Goal: Transaction & Acquisition: Book appointment/travel/reservation

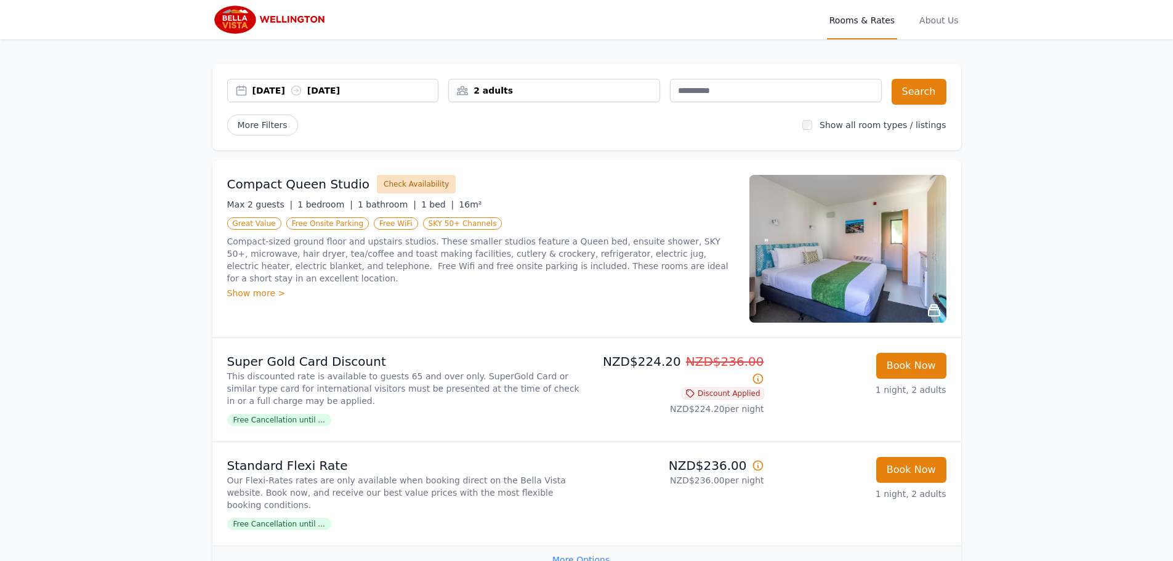
click at [403, 182] on button "Check Availability" at bounding box center [416, 184] width 79 height 18
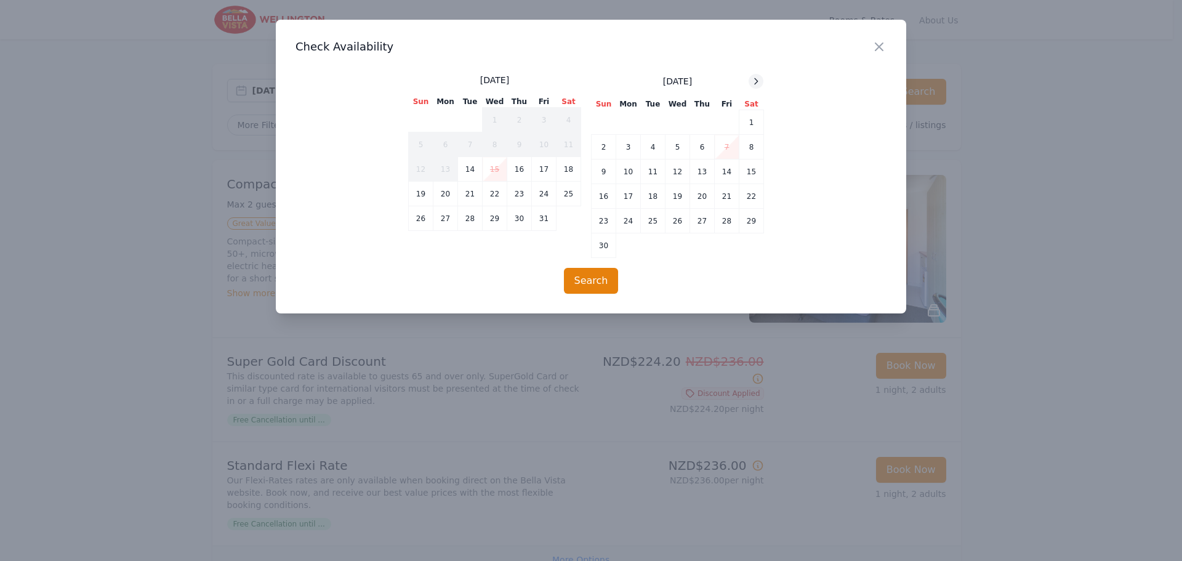
click at [758, 76] on icon at bounding box center [756, 81] width 10 height 10
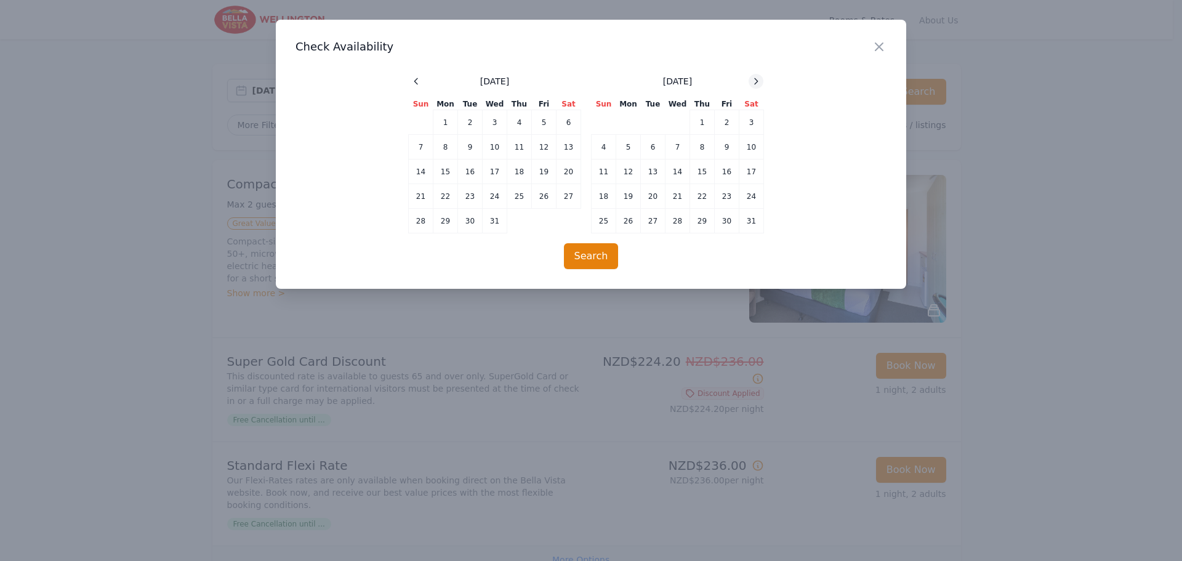
click at [758, 76] on icon at bounding box center [756, 81] width 10 height 10
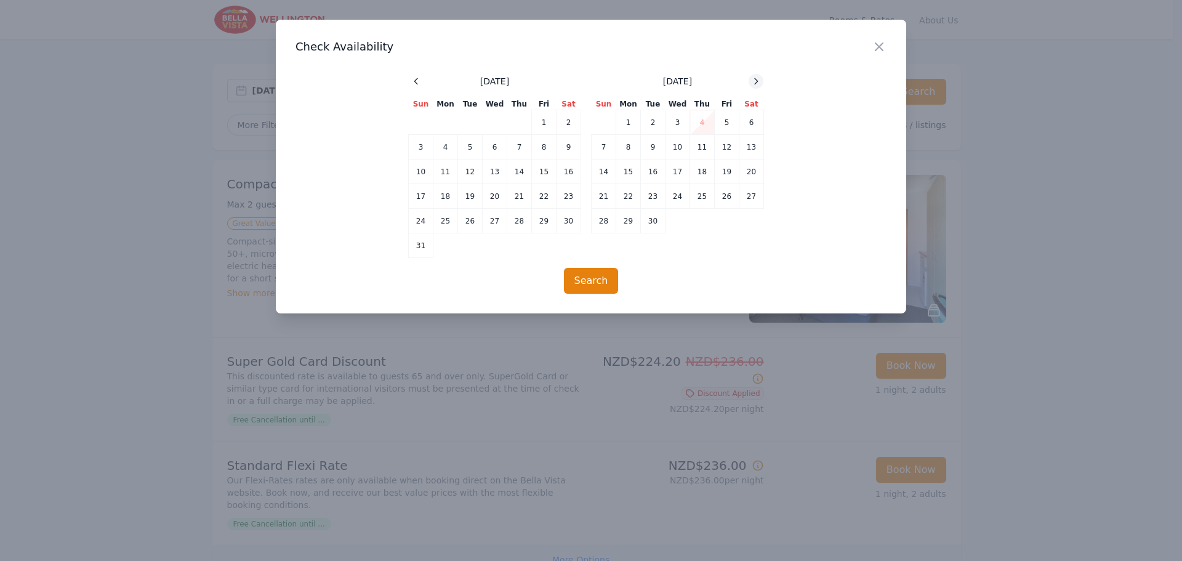
click at [758, 76] on icon at bounding box center [756, 81] width 10 height 10
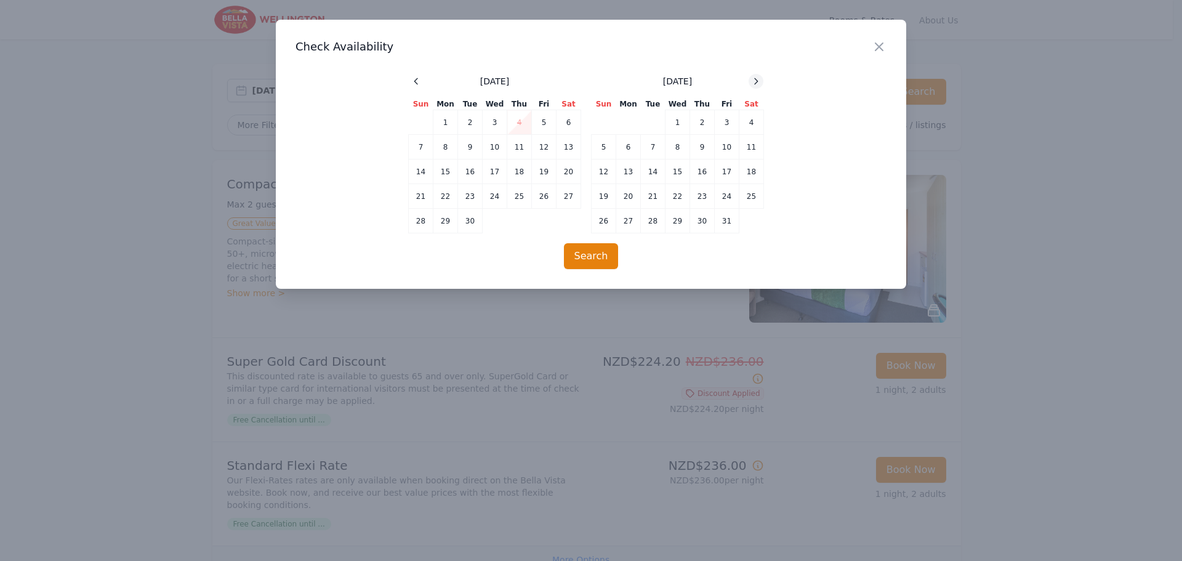
click at [758, 76] on icon at bounding box center [756, 81] width 10 height 10
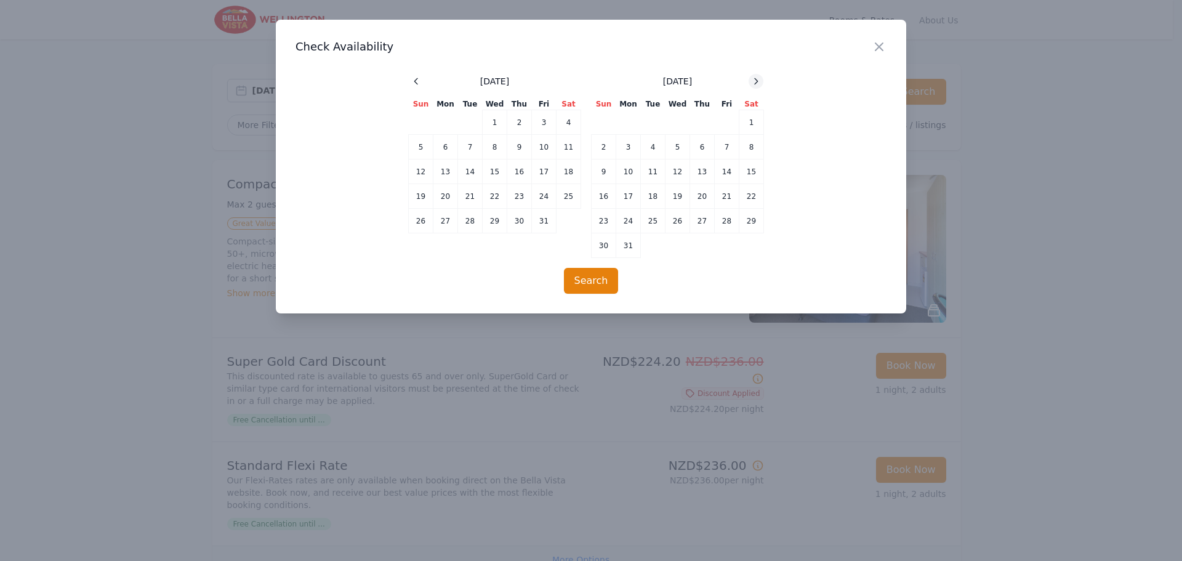
click at [758, 76] on icon at bounding box center [756, 81] width 10 height 10
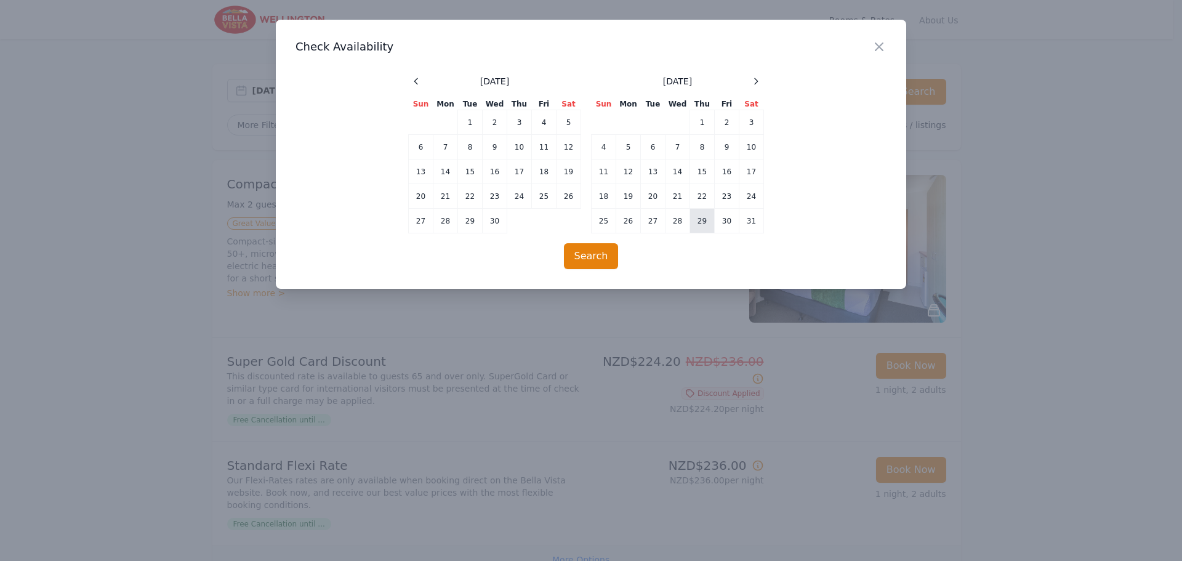
click at [707, 219] on td "29" at bounding box center [702, 221] width 25 height 25
click at [723, 222] on td "30" at bounding box center [727, 221] width 25 height 25
click at [596, 253] on button "Search" at bounding box center [591, 256] width 55 height 26
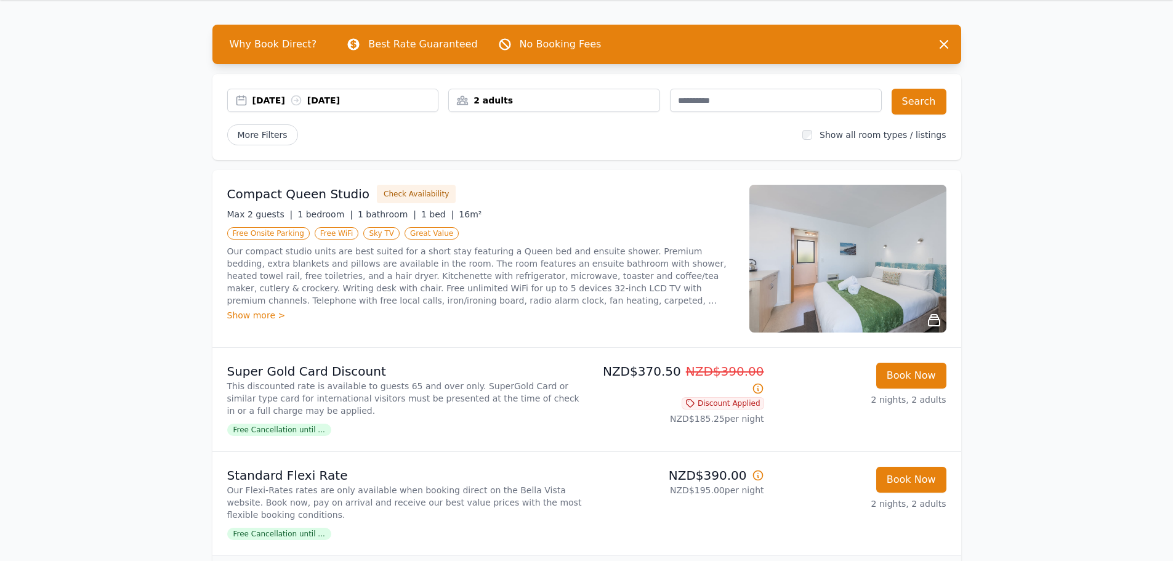
scroll to position [62, 0]
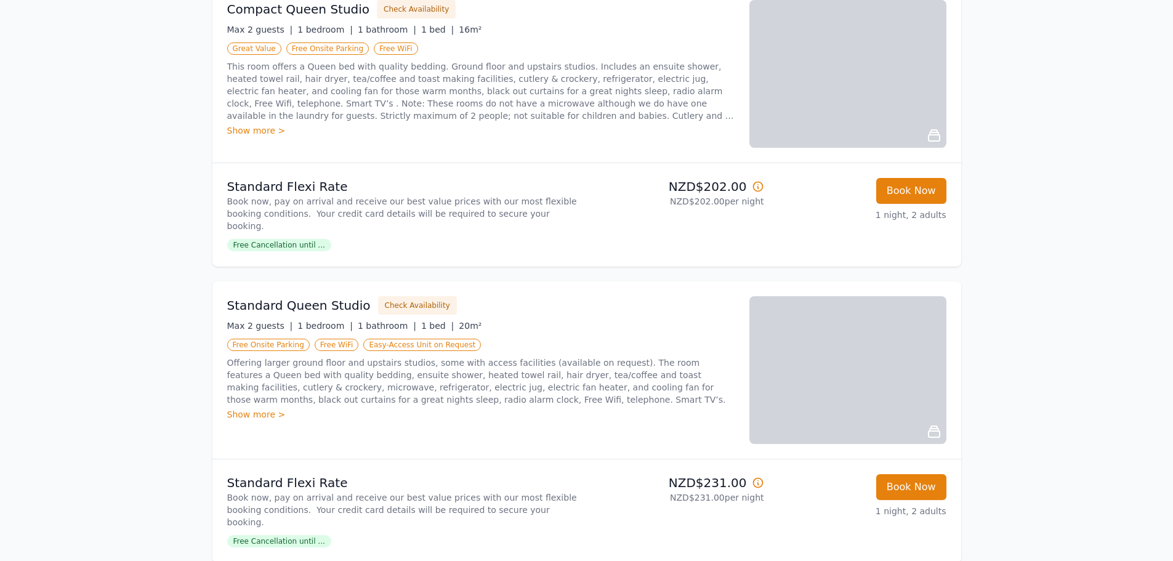
scroll to position [246, 0]
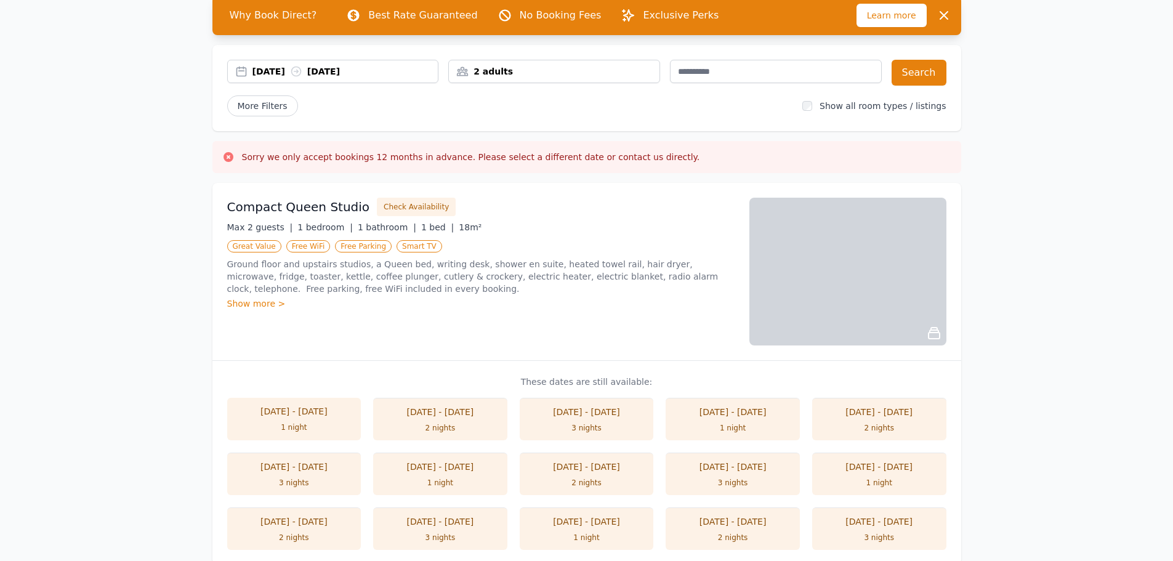
scroll to position [62, 0]
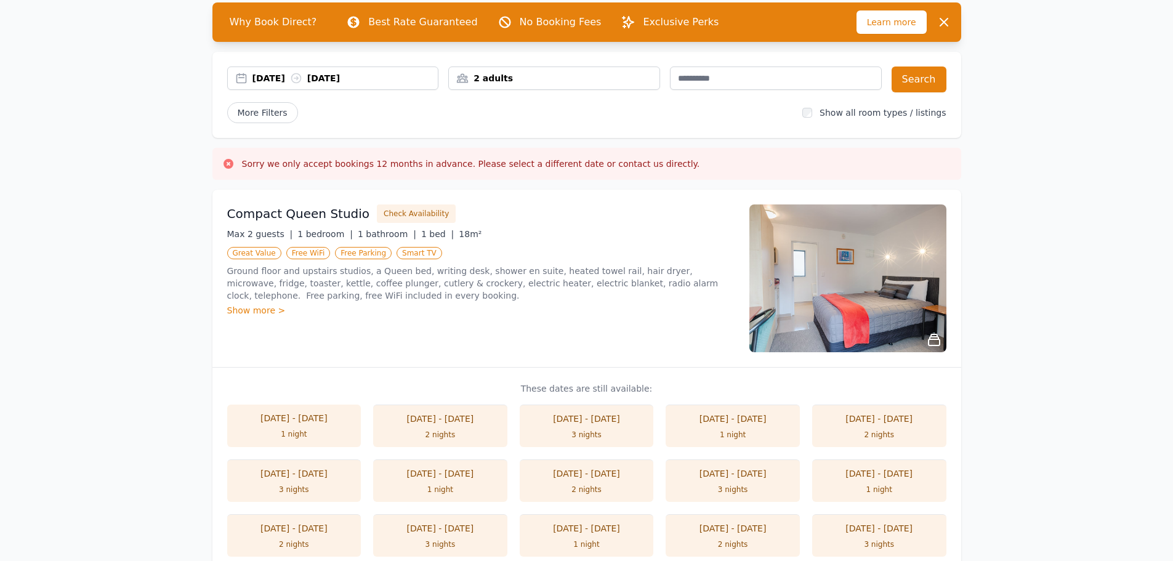
click at [435, 425] on li "04 Nov - 06 Nov 2 nights" at bounding box center [440, 426] width 134 height 42
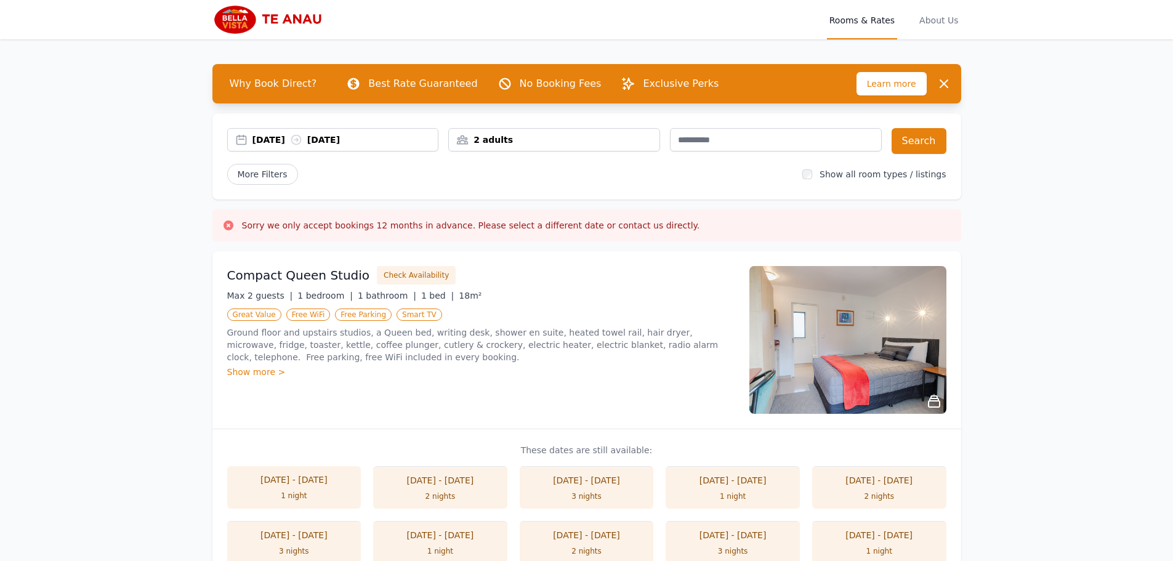
click at [321, 139] on div "04 Nov 2026 06 Nov 2026" at bounding box center [346, 140] width 186 height 12
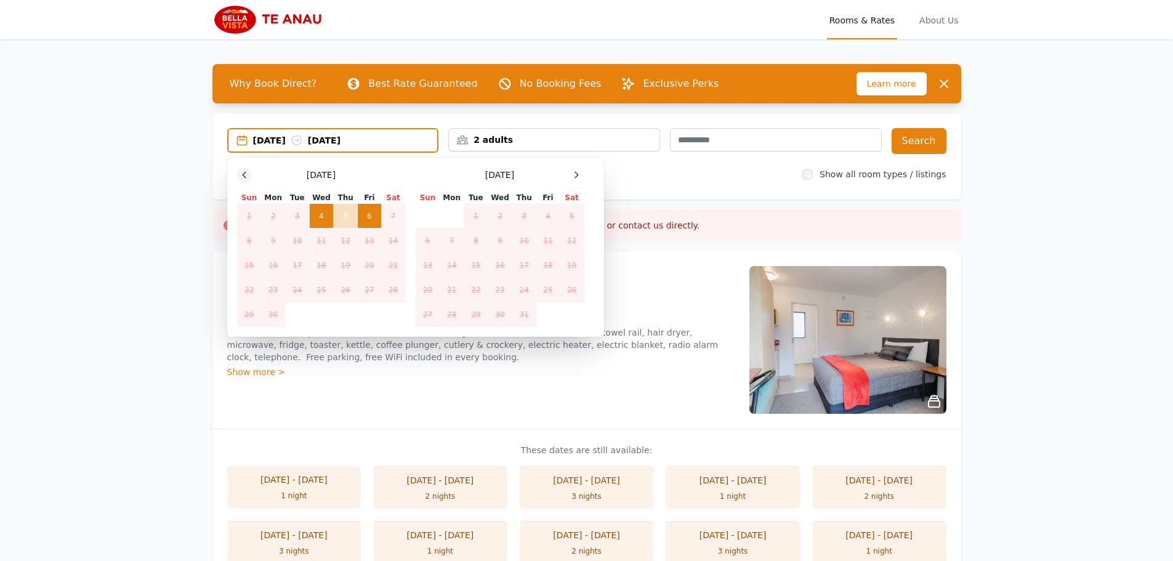
click at [245, 175] on icon at bounding box center [245, 175] width 10 height 10
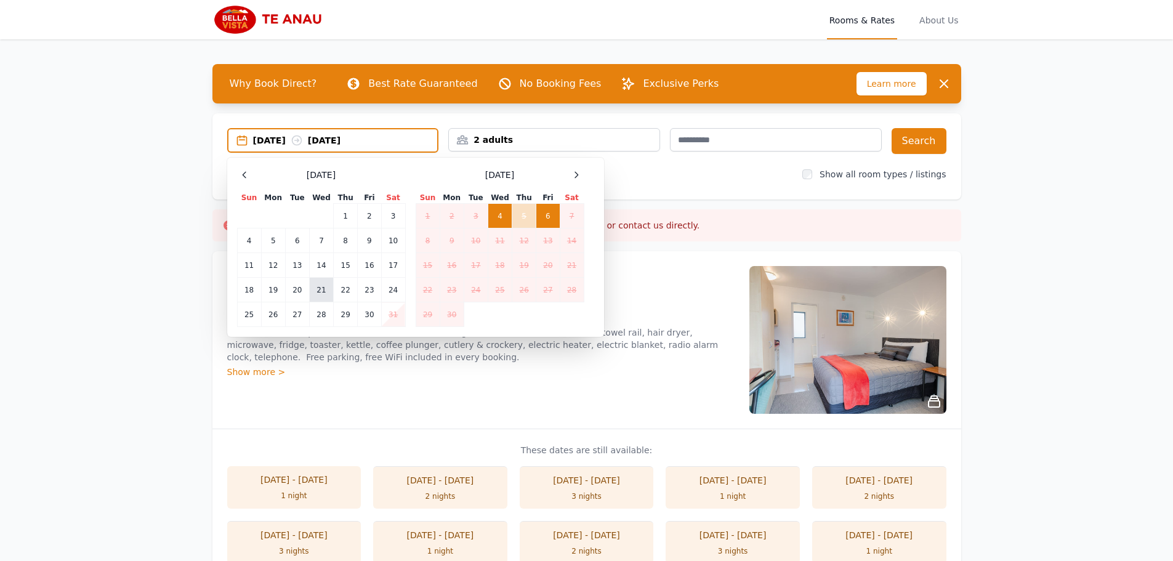
click at [320, 291] on td "21" at bounding box center [321, 290] width 24 height 25
click at [360, 288] on td "23" at bounding box center [369, 290] width 23 height 25
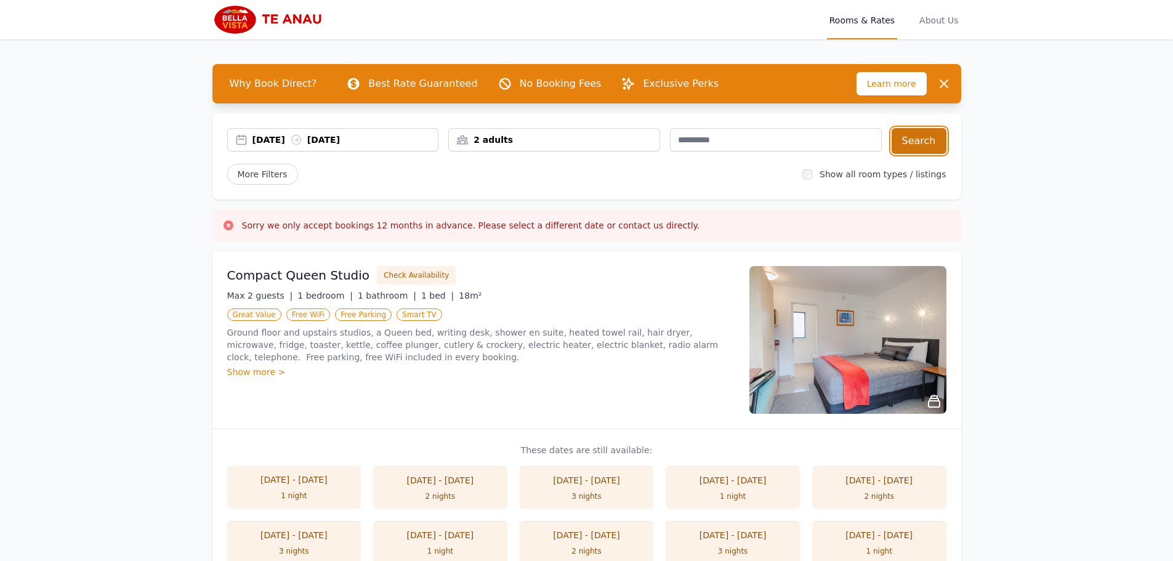
click at [931, 139] on button "Search" at bounding box center [919, 141] width 55 height 26
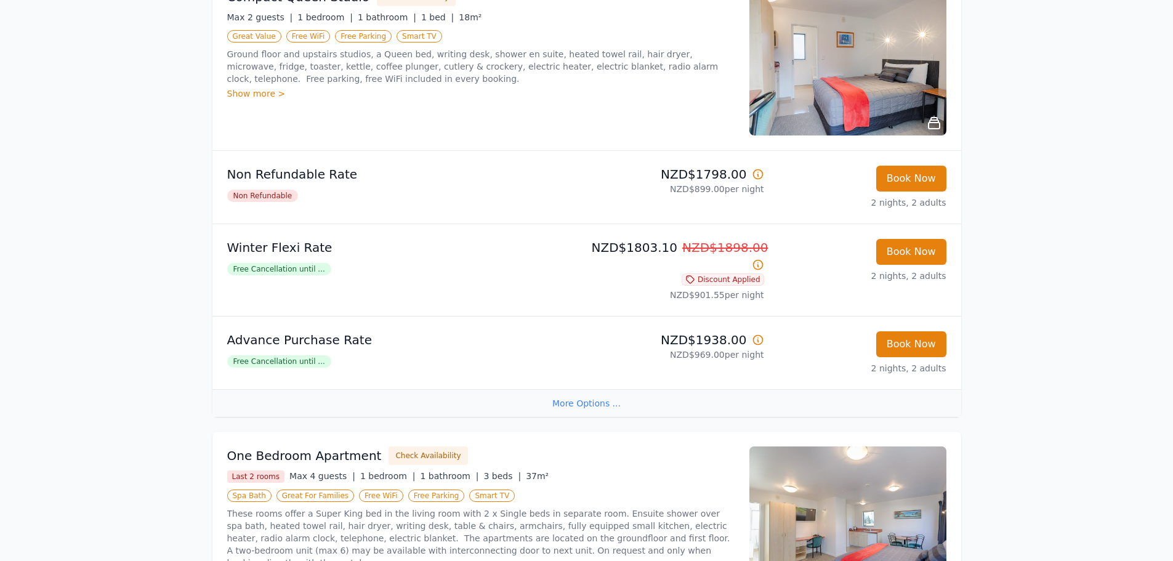
scroll to position [246, 0]
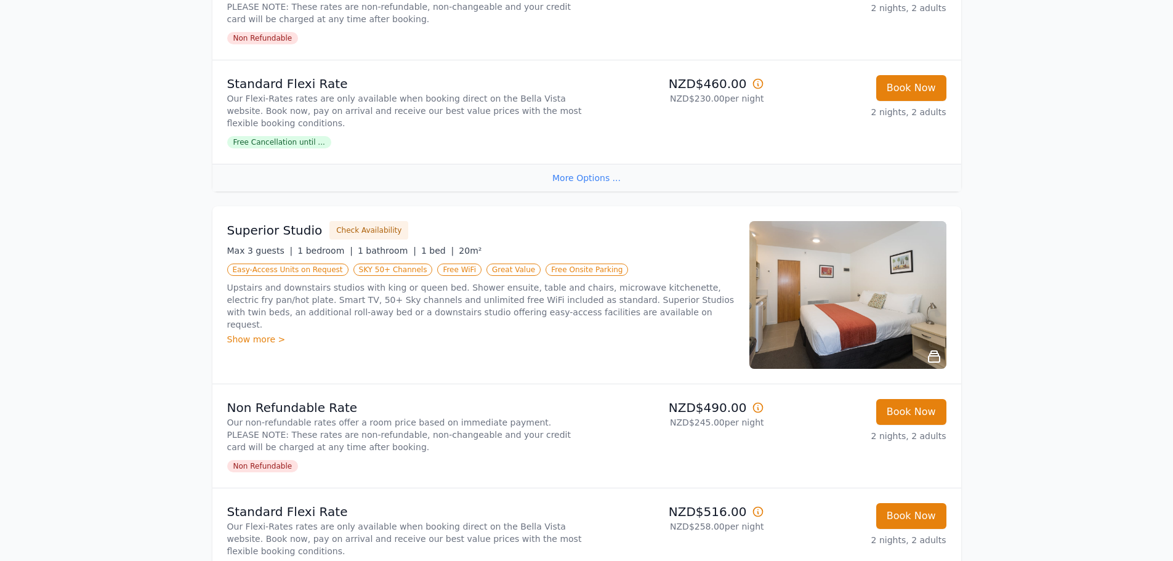
scroll to position [493, 0]
